Goal: Transaction & Acquisition: Purchase product/service

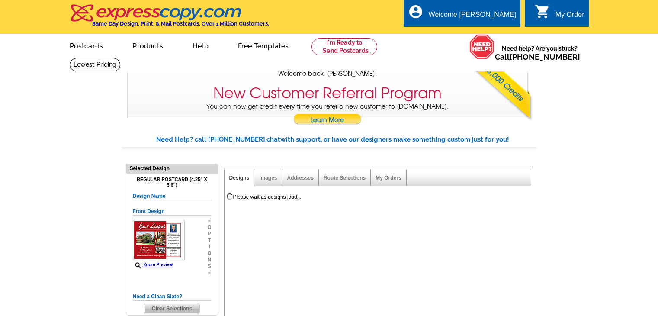
select select "1"
select select "back"
select select "785"
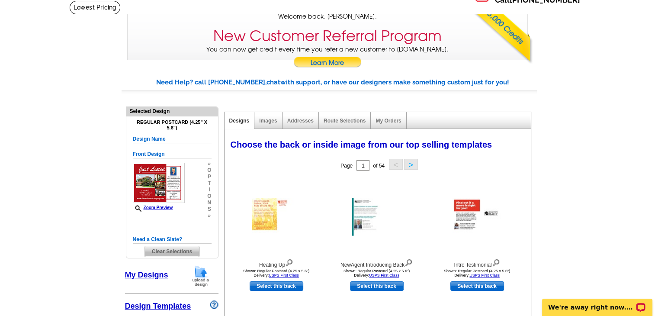
scroll to position [57, 0]
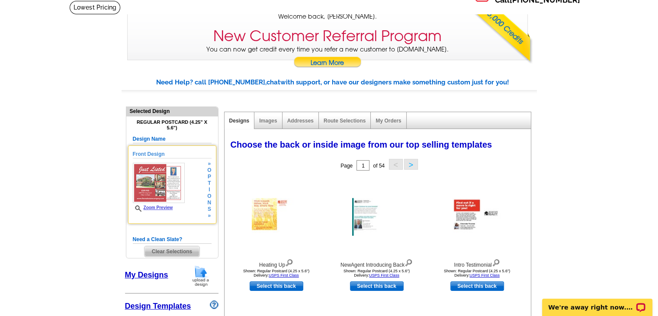
click at [208, 196] on span "o" at bounding box center [209, 196] width 4 height 6
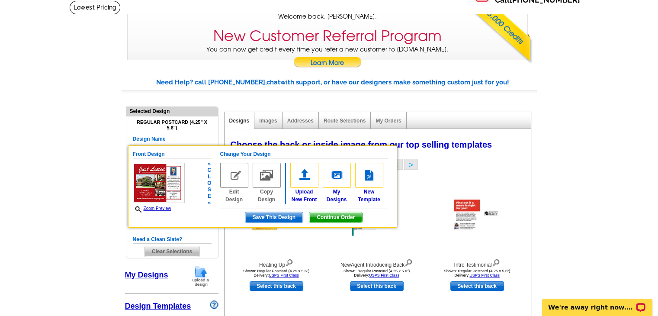
click at [325, 215] on span "Continue Order" at bounding box center [335, 217] width 53 height 10
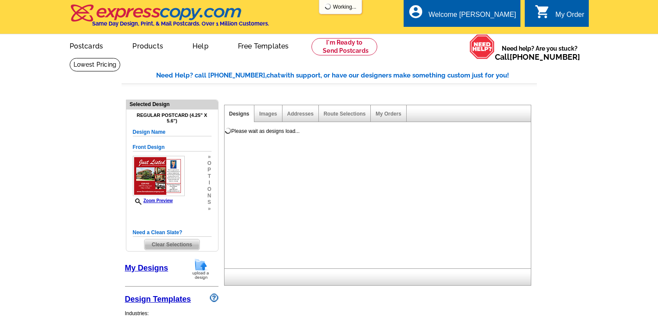
select select "1"
select select "back"
select select "785"
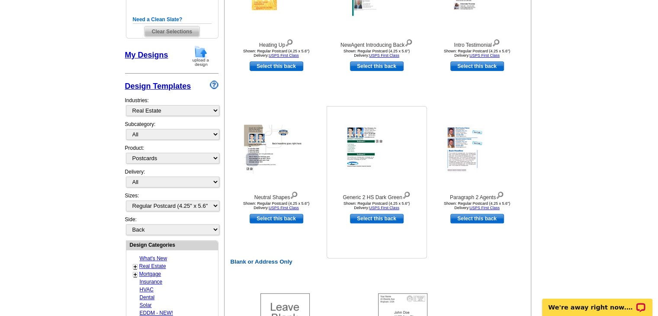
scroll to position [210, 0]
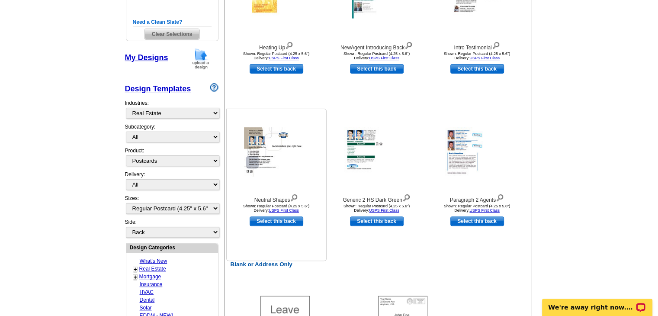
click at [272, 223] on link "Select this back" at bounding box center [276, 221] width 54 height 10
select select "front"
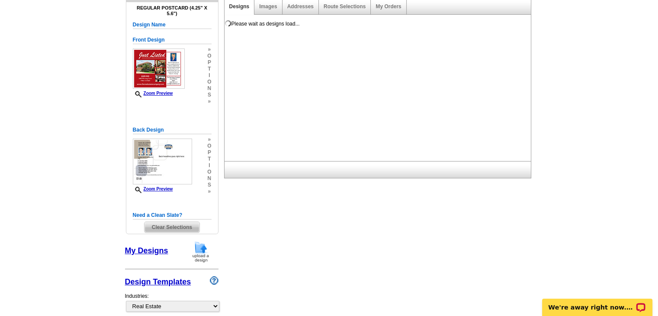
scroll to position [107, 0]
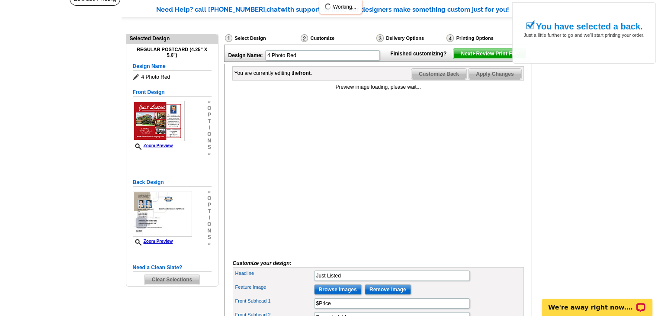
scroll to position [85, 0]
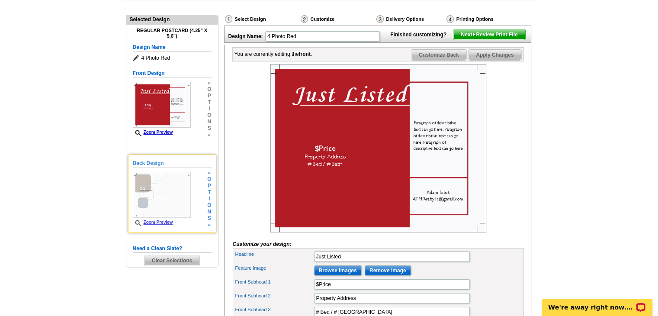
click at [174, 198] on img at bounding box center [162, 195] width 58 height 46
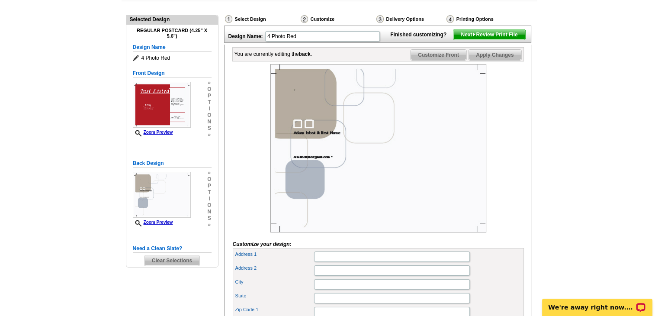
click at [296, 102] on img at bounding box center [378, 148] width 216 height 168
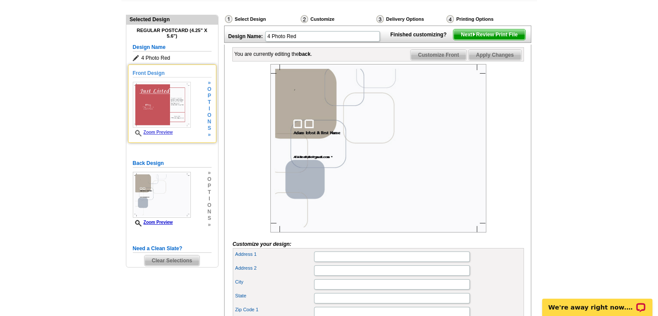
click at [163, 105] on img at bounding box center [162, 105] width 58 height 46
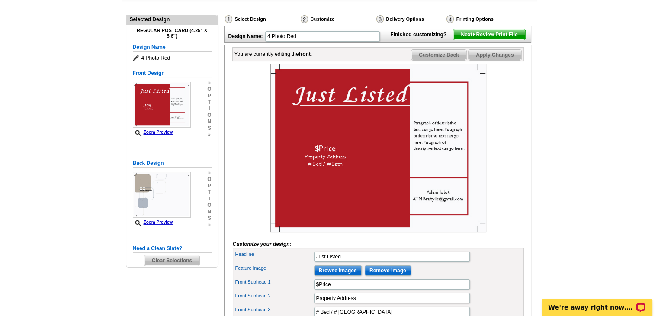
click at [327, 158] on img at bounding box center [378, 148] width 216 height 168
click at [323, 162] on img at bounding box center [378, 148] width 216 height 168
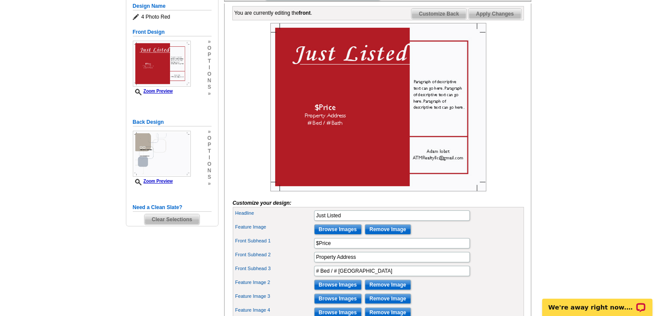
scroll to position [133, 0]
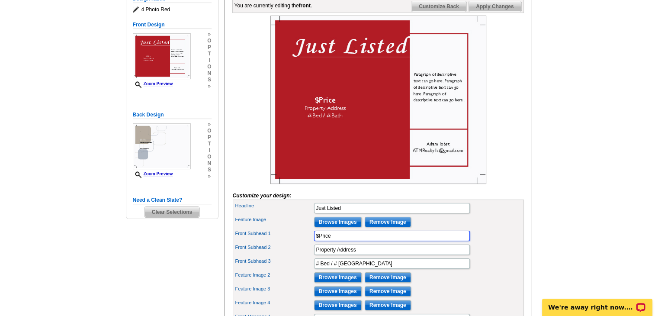
click at [323, 241] on input "$Price" at bounding box center [392, 235] width 156 height 10
type input "$ 820k"
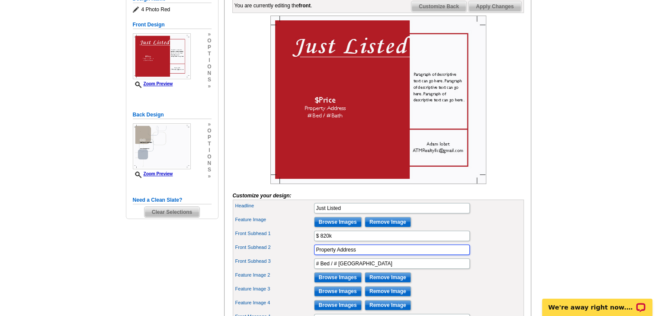
click at [325, 255] on input "Property Address" at bounding box center [392, 249] width 156 height 10
type input "1402 Woodman Ave"
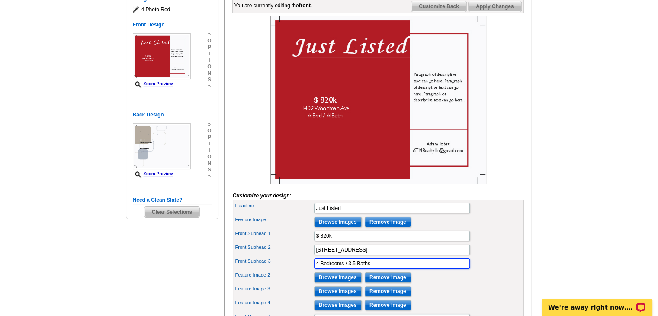
type input "4 Bedrooms / 3.5 Baths"
click at [434, 284] on div "Feature Image 2 Browse Images Remove Image" at bounding box center [378, 277] width 288 height 14
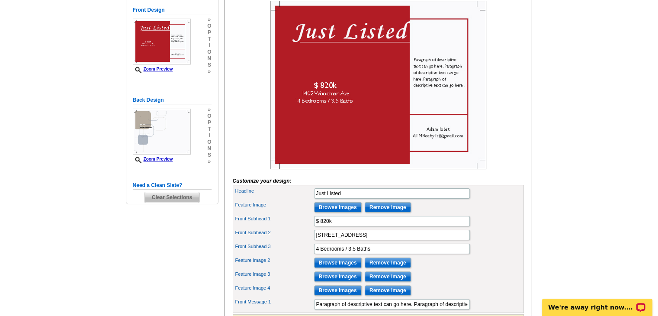
scroll to position [147, 0]
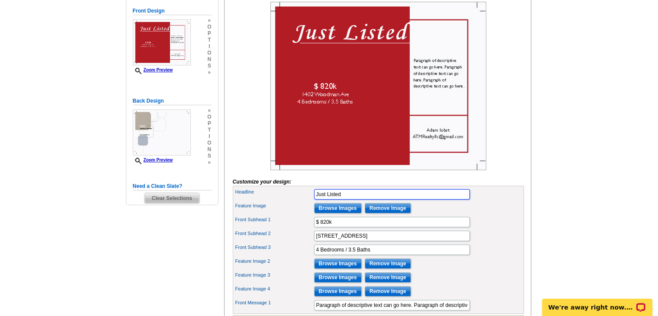
click at [332, 199] on input "Just Listed" at bounding box center [392, 194] width 156 height 10
type input "Coming Soon"
click at [486, 243] on div "Front Subhead 2 1402 Woodman Ave" at bounding box center [378, 236] width 288 height 14
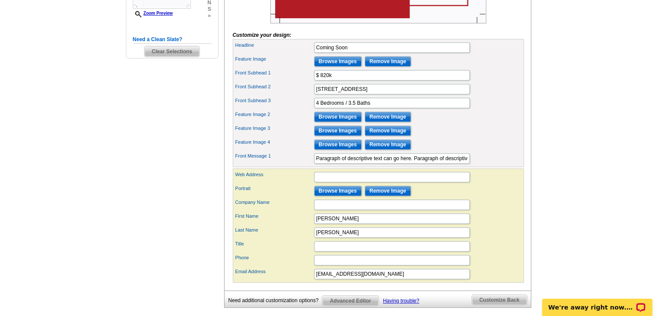
scroll to position [294, 0]
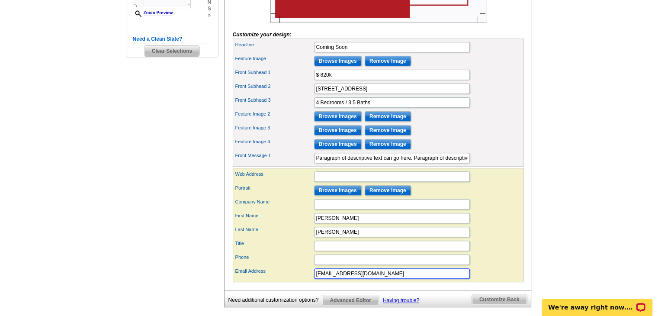
drag, startPoint x: 329, startPoint y: 284, endPoint x: 312, endPoint y: 283, distance: 16.9
click at [312, 280] on div "Email Address ATMRealtyllc@gmail.com" at bounding box center [378, 273] width 288 height 14
click at [381, 278] on input "atmrealtyllc@gmail.com" at bounding box center [392, 273] width 156 height 10
type input "atmrealtyllc@gmail.com"
click at [501, 252] on div "Title" at bounding box center [378, 246] width 288 height 14
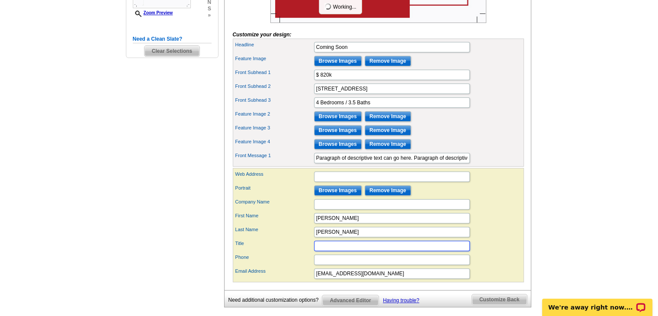
click at [329, 251] on input "Title" at bounding box center [392, 245] width 156 height 10
type input "R"
type input "Broker"
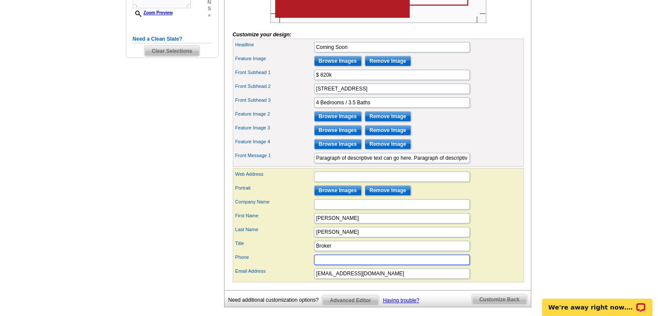
click at [333, 265] on input "Phone" at bounding box center [392, 259] width 156 height 10
type input "301-785-7144"
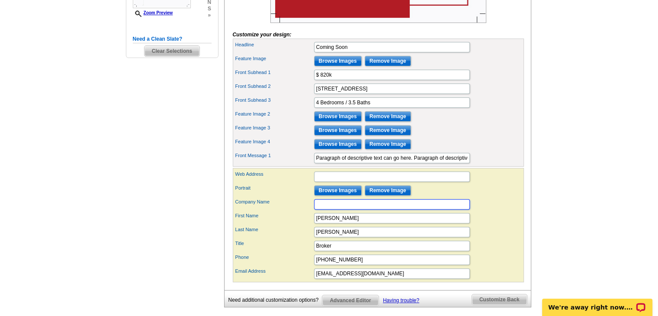
click at [325, 209] on input "Company Name" at bounding box center [392, 204] width 156 height 10
type input "A-Team Realty"
type input "10302 Julep Ave"
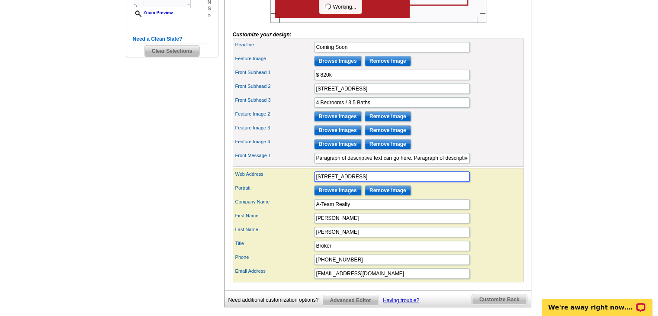
drag, startPoint x: 355, startPoint y: 189, endPoint x: 308, endPoint y: 184, distance: 47.8
click at [308, 183] on div "Web Address 10302 Julep Ave" at bounding box center [378, 176] width 288 height 14
click at [521, 210] on div "Web Address Portrait Browse Images Remove Image Company Name A-Team Realty Adam" at bounding box center [378, 225] width 291 height 114
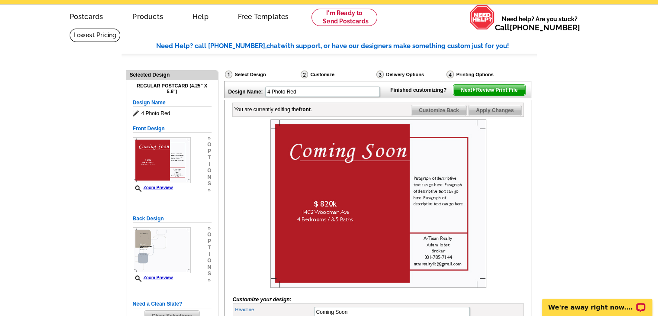
scroll to position [23, 0]
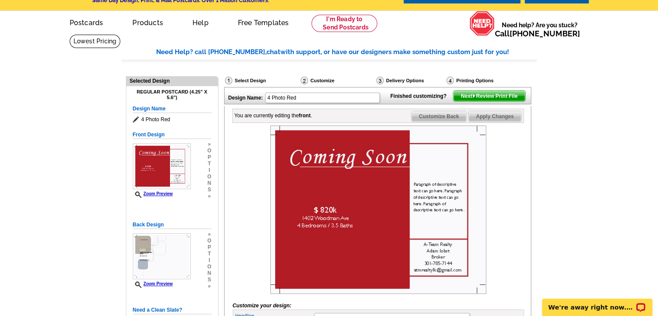
click at [481, 101] on span "Next Review Print File" at bounding box center [488, 96] width 71 height 10
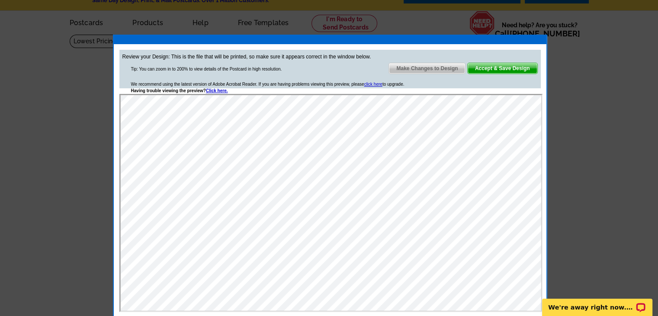
scroll to position [0, 0]
click at [434, 66] on span "Make Changes to Design" at bounding box center [427, 68] width 76 height 10
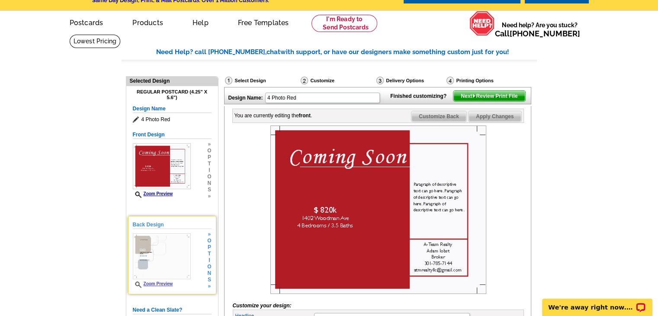
click at [163, 254] on img at bounding box center [162, 256] width 58 height 46
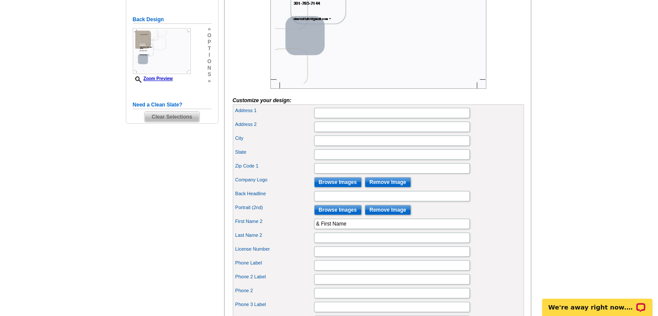
scroll to position [228, 0]
drag, startPoint x: 348, startPoint y: 236, endPoint x: 299, endPoint y: 234, distance: 48.9
click at [299, 230] on div "First Name 2 & First Name" at bounding box center [378, 224] width 288 height 14
click at [282, 225] on label "First Name 2" at bounding box center [274, 220] width 78 height 7
click at [314, 229] on input "First Name 2" at bounding box center [392, 223] width 156 height 10
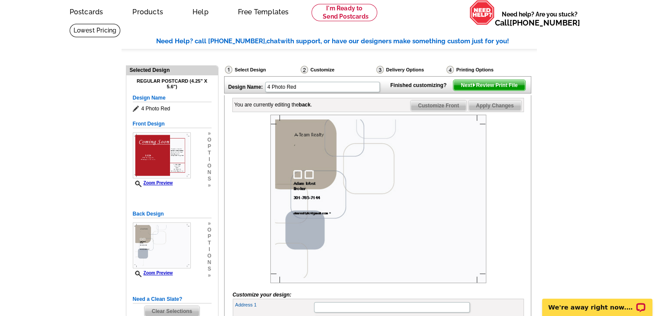
scroll to position [0, 0]
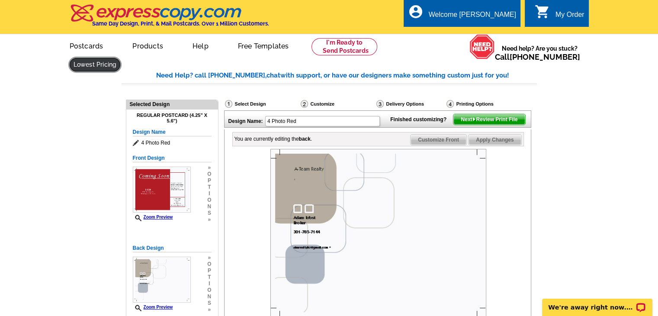
click at [121, 58] on link at bounding box center [95, 64] width 51 height 13
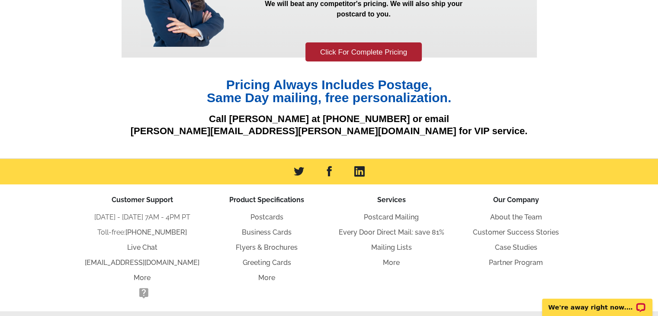
scroll to position [129, 0]
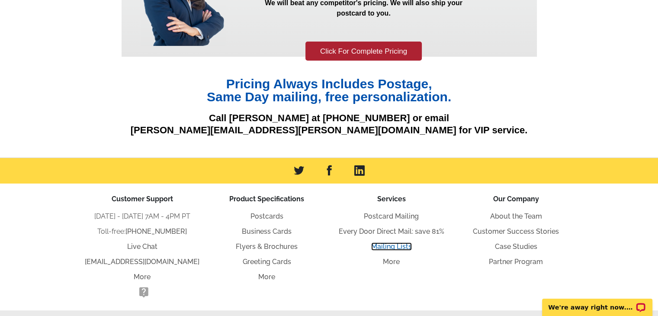
click at [388, 247] on link "Mailing Lists" at bounding box center [391, 246] width 41 height 8
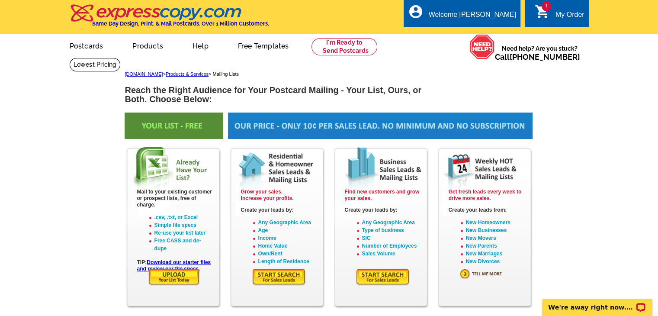
click at [165, 275] on img at bounding box center [174, 277] width 52 height 18
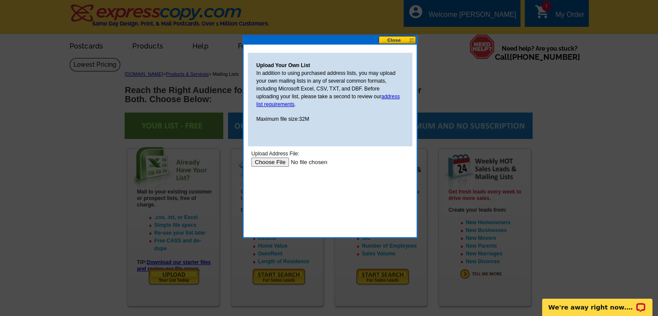
click at [275, 161] on input "file" at bounding box center [305, 161] width 109 height 9
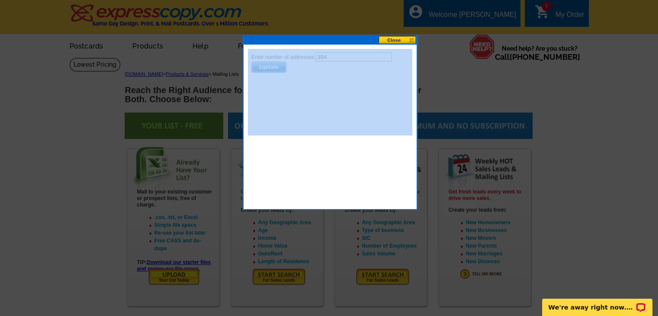
drag, startPoint x: 307, startPoint y: 193, endPoint x: 142, endPoint y: 51, distance: 217.9
click at [304, 175] on div "Upload Your Own List In addition to using purchased address lists, you may uplo…" at bounding box center [330, 122] width 175 height 175
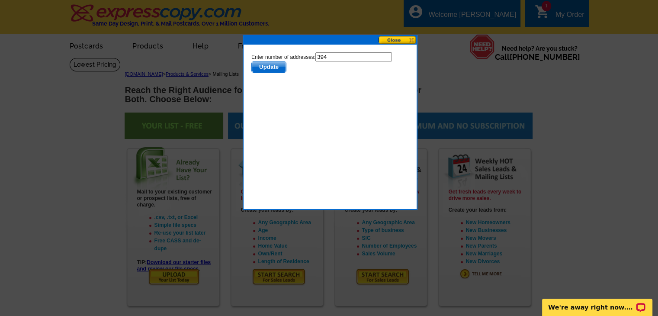
click at [331, 56] on input "394" at bounding box center [353, 56] width 77 height 9
type input "393"
click at [273, 65] on span "Update" at bounding box center [268, 66] width 34 height 10
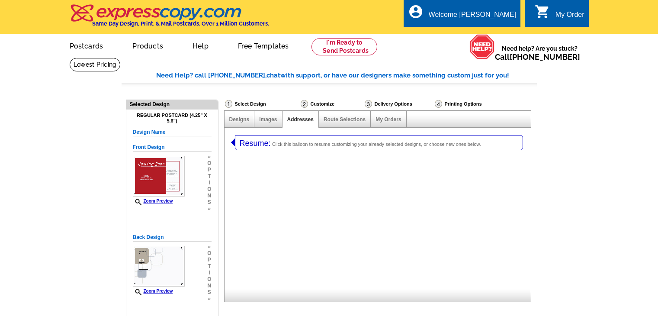
select select "1"
select select "785"
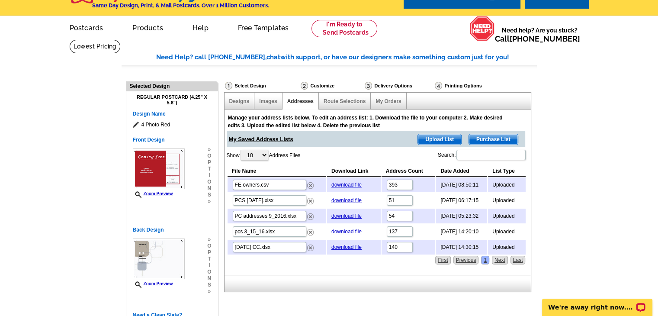
scroll to position [19, 0]
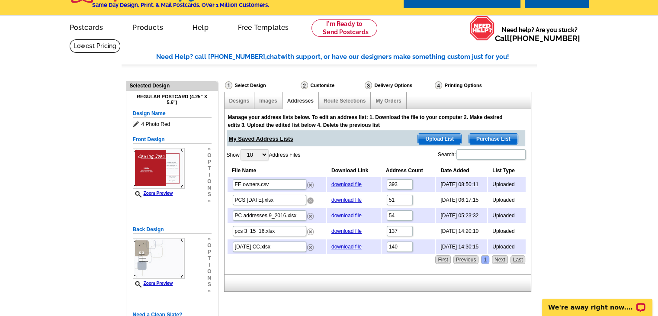
drag, startPoint x: 310, startPoint y: 199, endPoint x: 367, endPoint y: 41, distance: 167.9
click at [310, 199] on img at bounding box center [310, 200] width 6 height 6
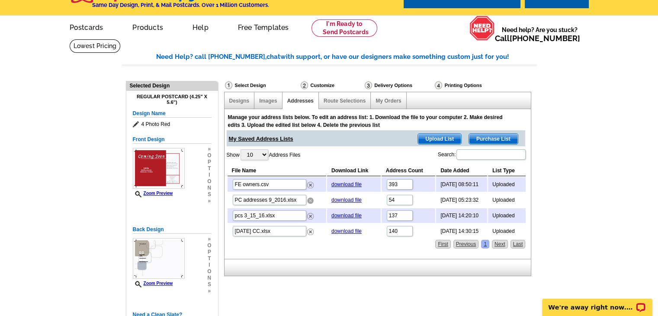
drag, startPoint x: 310, startPoint y: 200, endPoint x: 365, endPoint y: 44, distance: 165.6
click at [310, 200] on img at bounding box center [310, 200] width 6 height 6
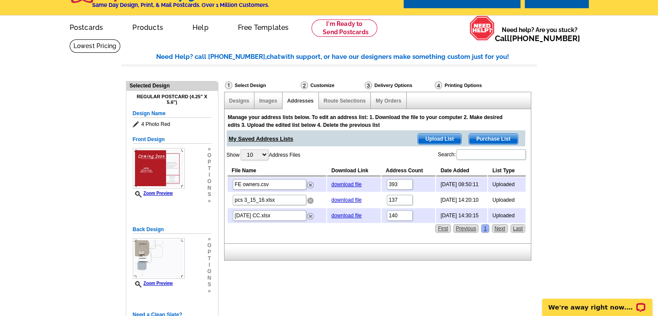
click at [309, 200] on img at bounding box center [310, 200] width 6 height 6
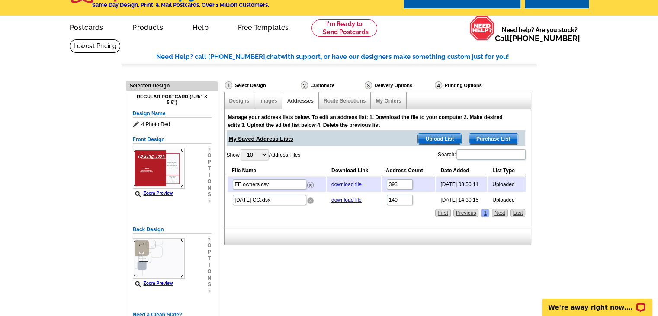
drag, startPoint x: 308, startPoint y: 198, endPoint x: 367, endPoint y: 47, distance: 161.9
click at [308, 198] on img at bounding box center [310, 200] width 6 height 6
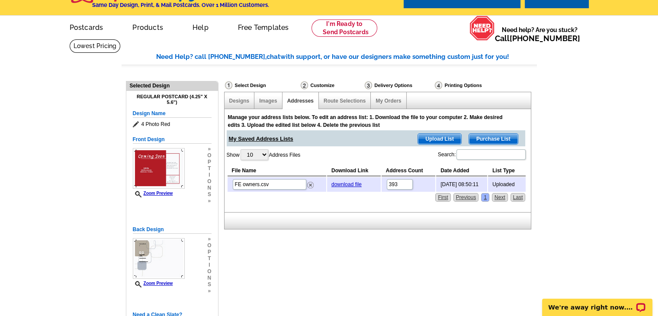
click at [437, 140] on span "Upload List" at bounding box center [439, 139] width 43 height 10
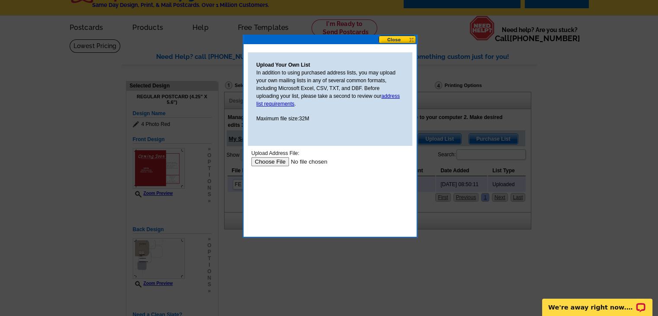
scroll to position [0, 0]
click at [412, 38] on button at bounding box center [397, 39] width 38 height 8
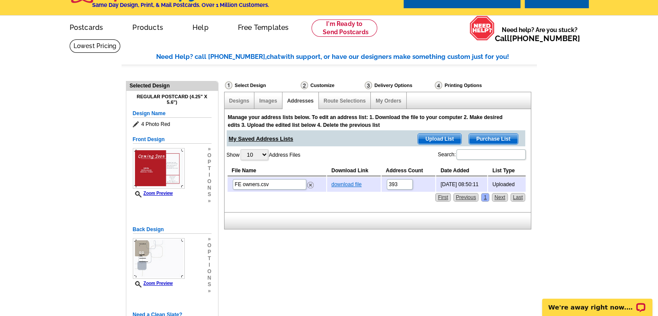
click at [341, 184] on link "download file" at bounding box center [346, 184] width 30 height 6
click at [346, 99] on link "Route Selections" at bounding box center [344, 101] width 42 height 6
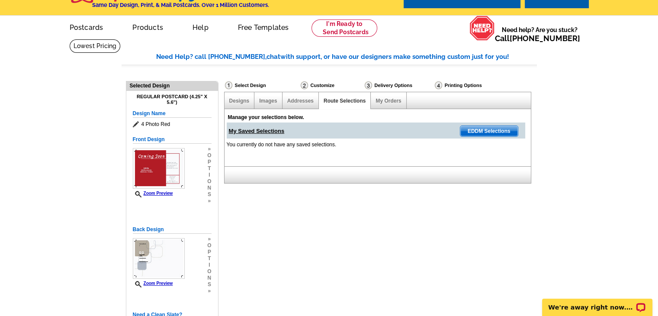
click at [393, 86] on div "Delivery Options" at bounding box center [399, 85] width 70 height 9
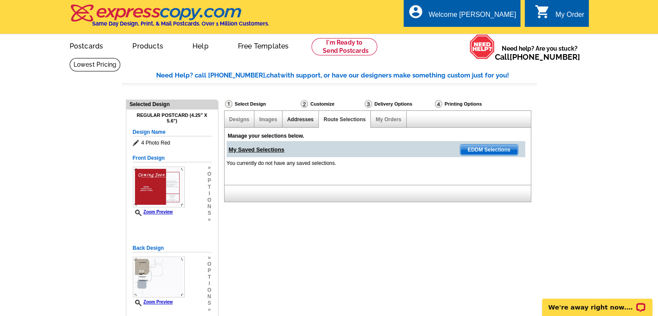
click at [298, 121] on link "Addresses" at bounding box center [300, 119] width 26 height 6
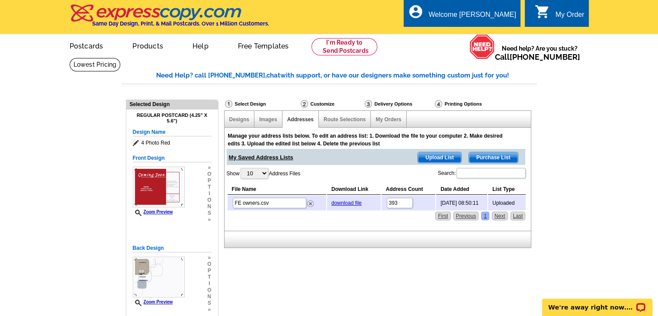
click at [417, 203] on td "393" at bounding box center [408, 202] width 54 height 15
click at [440, 199] on td "[DATE] 08:50:11" at bounding box center [461, 202] width 51 height 15
click at [385, 104] on div "Delivery Options" at bounding box center [399, 103] width 70 height 9
click at [340, 223] on div "Manage your address lists below. To edit an address list: 1. Download the file …" at bounding box center [377, 179] width 307 height 103
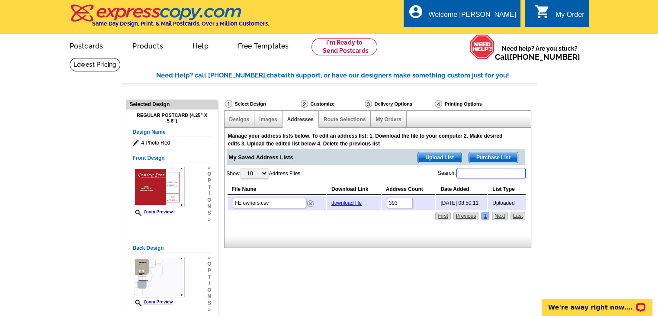
click at [466, 175] on input "Search:" at bounding box center [490, 173] width 69 height 10
click at [417, 176] on div "Show 10 25 50 100 Address Files Search: File Name Download Link Address Count D…" at bounding box center [377, 189] width 300 height 44
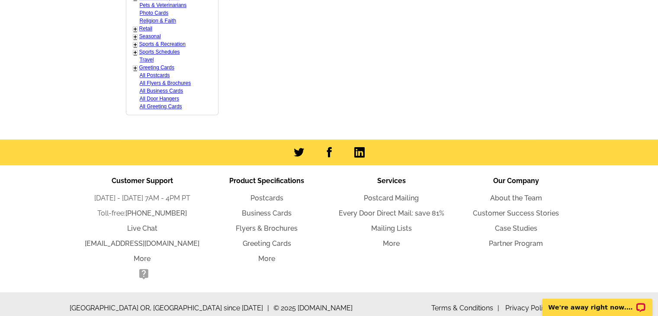
scroll to position [764, 0]
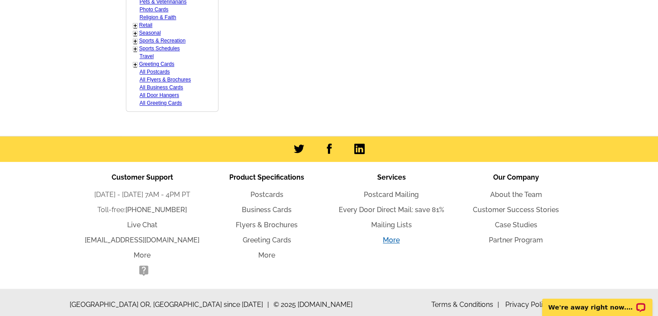
click at [389, 237] on link "More" at bounding box center [391, 240] width 17 height 8
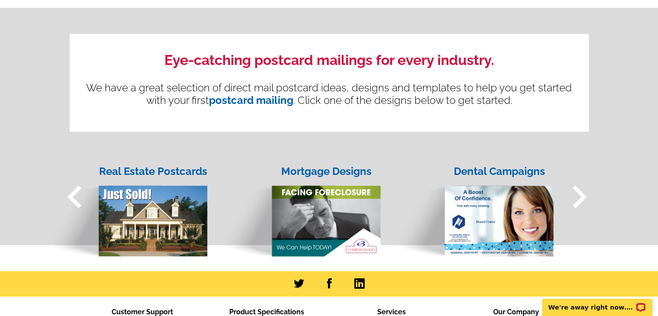
scroll to position [917, 0]
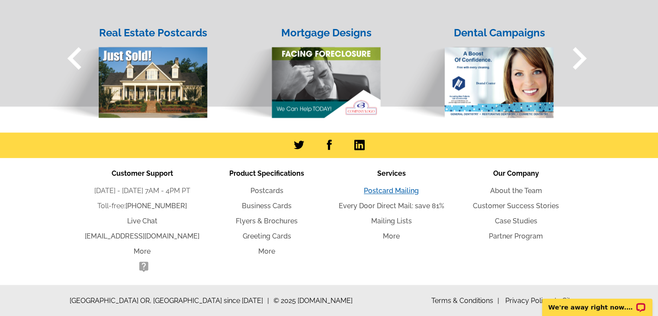
click at [391, 190] on link "Postcard Mailing" at bounding box center [391, 190] width 55 height 8
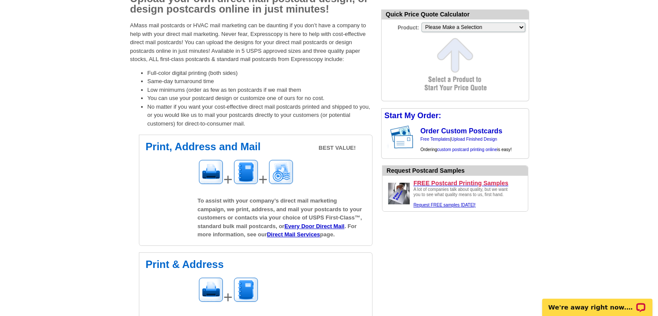
scroll to position [145, 0]
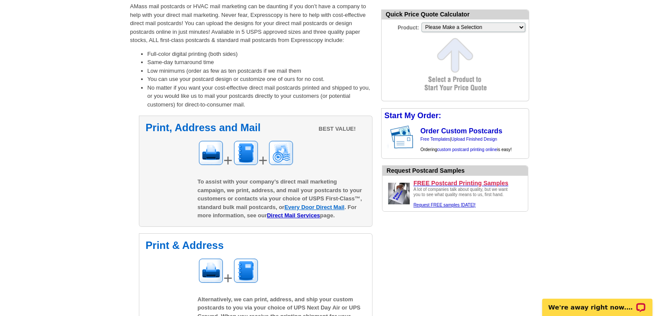
click at [326, 209] on link "Every Door Direct Mail" at bounding box center [314, 207] width 60 height 6
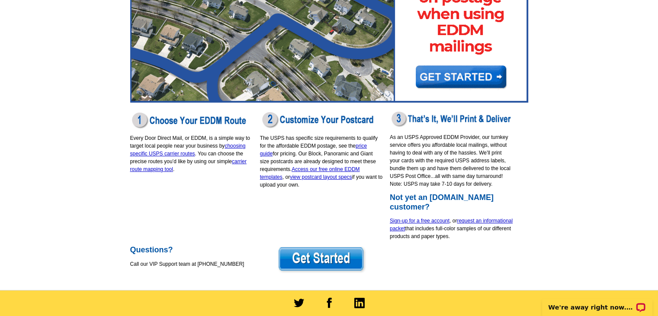
scroll to position [121, 0]
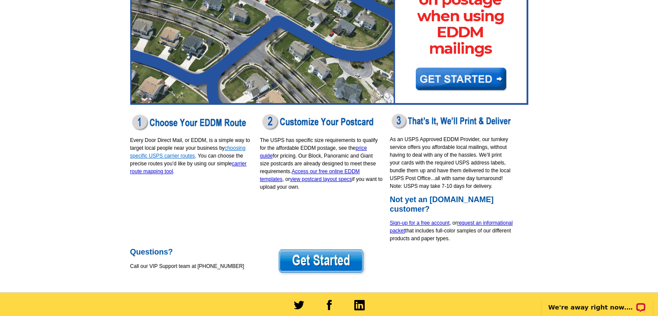
click at [173, 156] on link "choosing specific USPS carrier routes" at bounding box center [187, 152] width 115 height 14
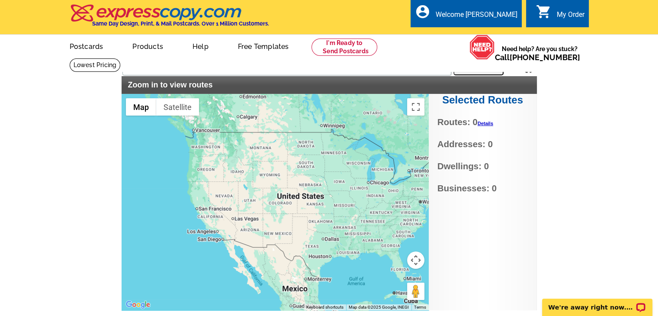
click at [515, 198] on div "Selected Routes Routes: 0 Details No Current Selections Addresses: 0 Dwellings:…" at bounding box center [482, 202] width 108 height 216
click at [201, 69] on input "text" at bounding box center [286, 68] width 329 height 16
type input "20902"
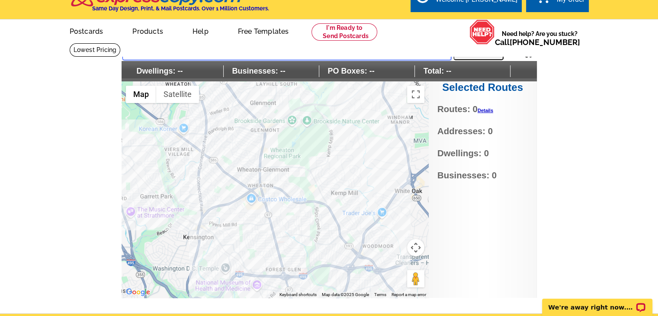
scroll to position [16, 0]
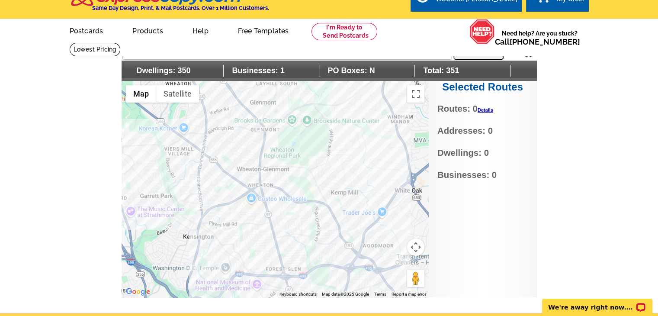
click at [292, 246] on div at bounding box center [274, 189] width 307 height 216
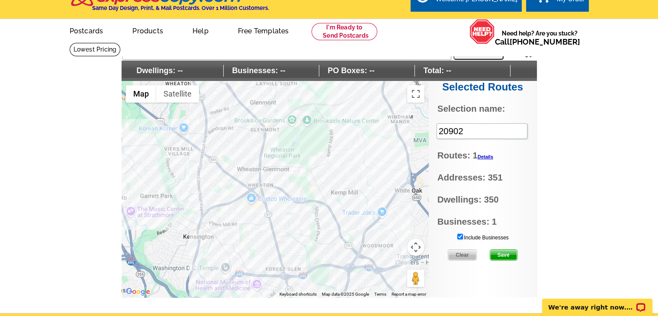
click at [484, 157] on link "Details" at bounding box center [485, 156] width 16 height 5
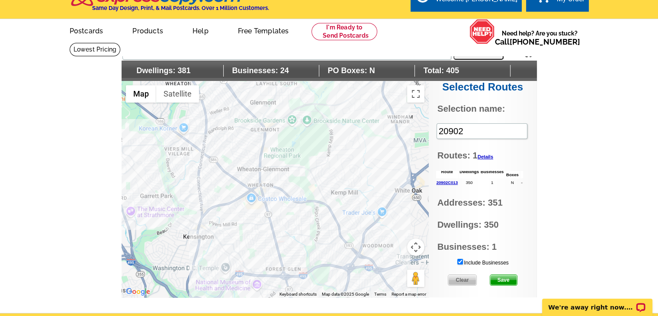
click at [294, 254] on div at bounding box center [274, 189] width 307 height 216
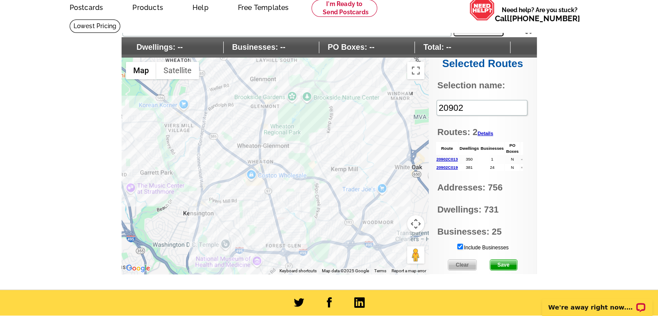
scroll to position [39, 0]
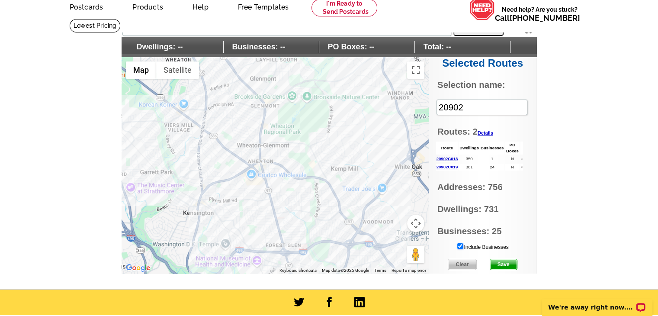
click at [459, 243] on input "Include Businesses" at bounding box center [460, 246] width 6 height 6
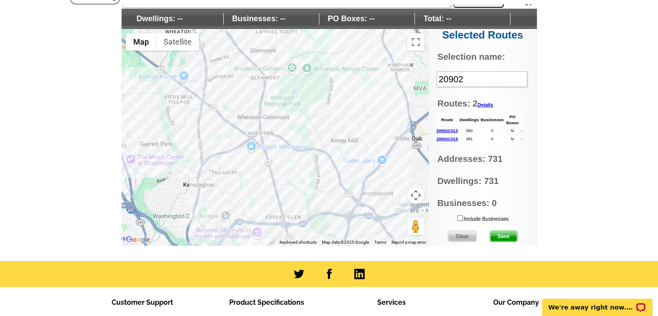
scroll to position [67, 0]
click at [505, 235] on span "Save" at bounding box center [503, 236] width 27 height 10
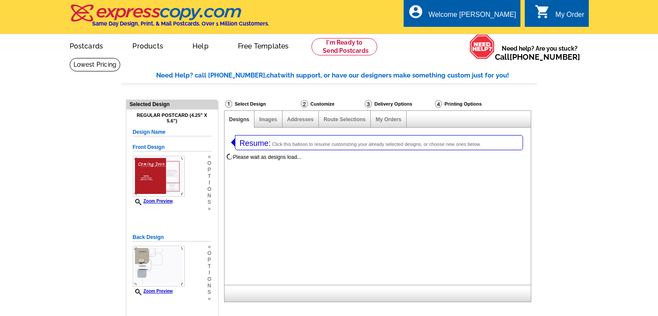
select select "1"
select select "4"
select select "1"
select select "785"
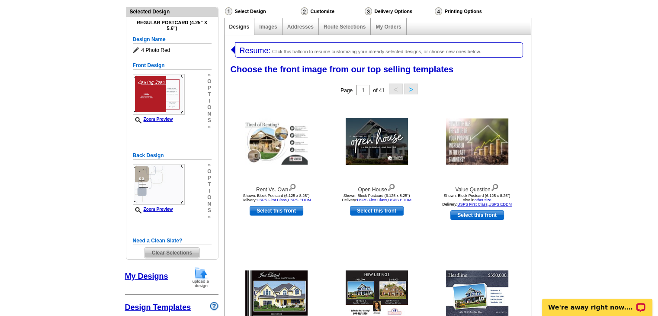
scroll to position [86, 0]
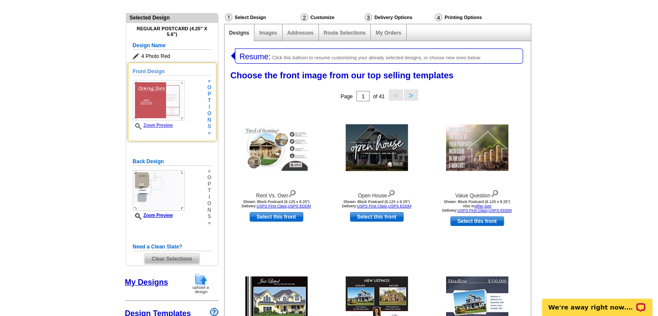
click at [209, 118] on span "n" at bounding box center [209, 120] width 4 height 6
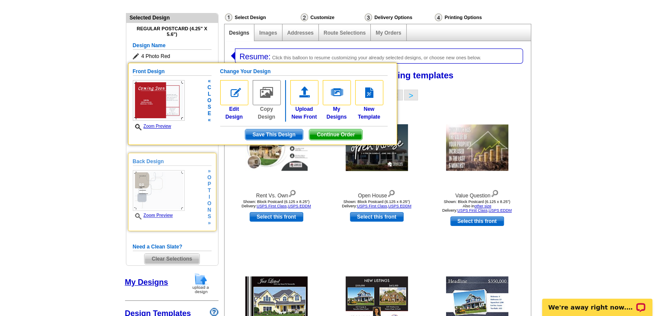
click at [209, 192] on span "t" at bounding box center [209, 190] width 4 height 6
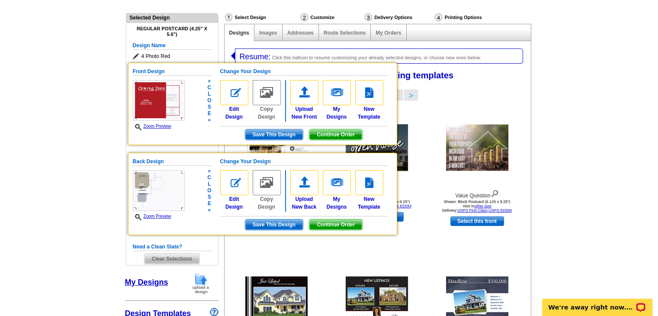
scroll to position [142, 0]
